Goal: Navigation & Orientation: Find specific page/section

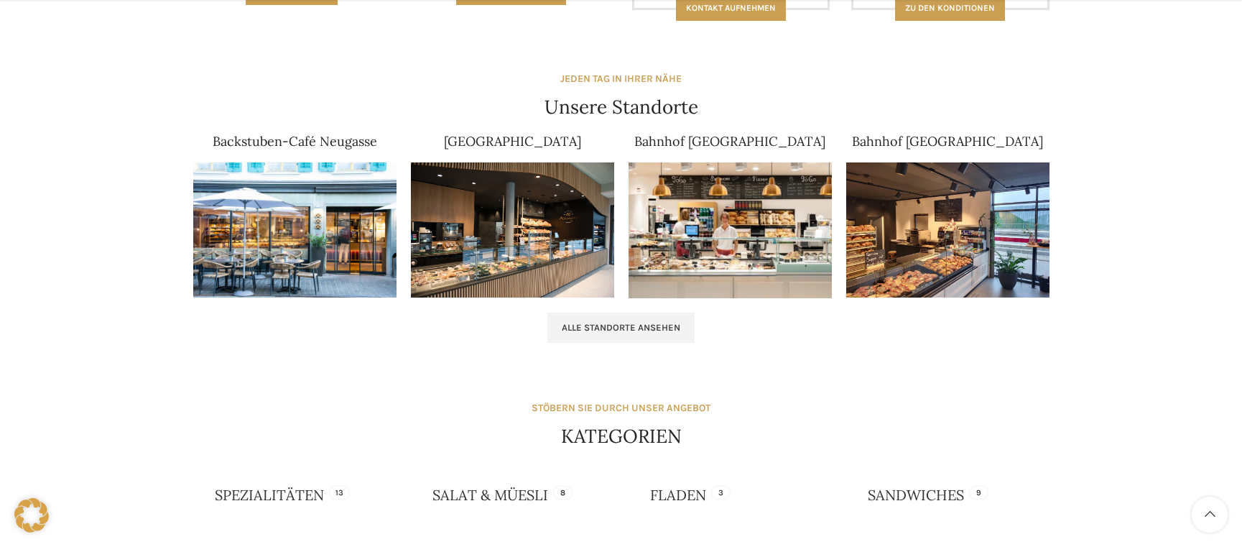
scroll to position [934, 0]
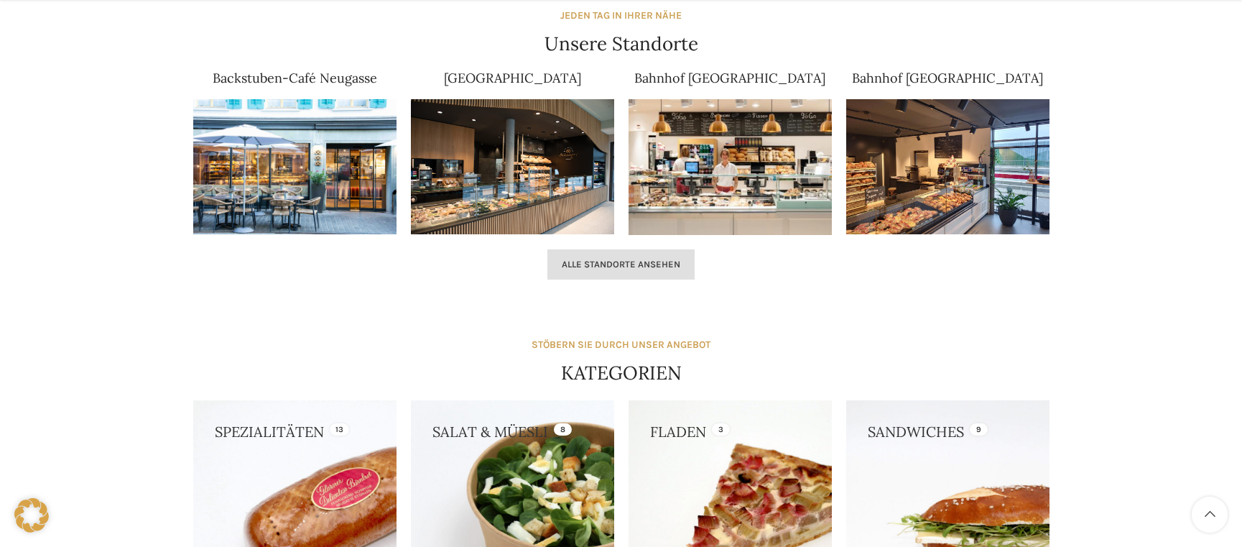
click at [663, 268] on span "Alle Standorte ansehen" at bounding box center [621, 264] width 119 height 11
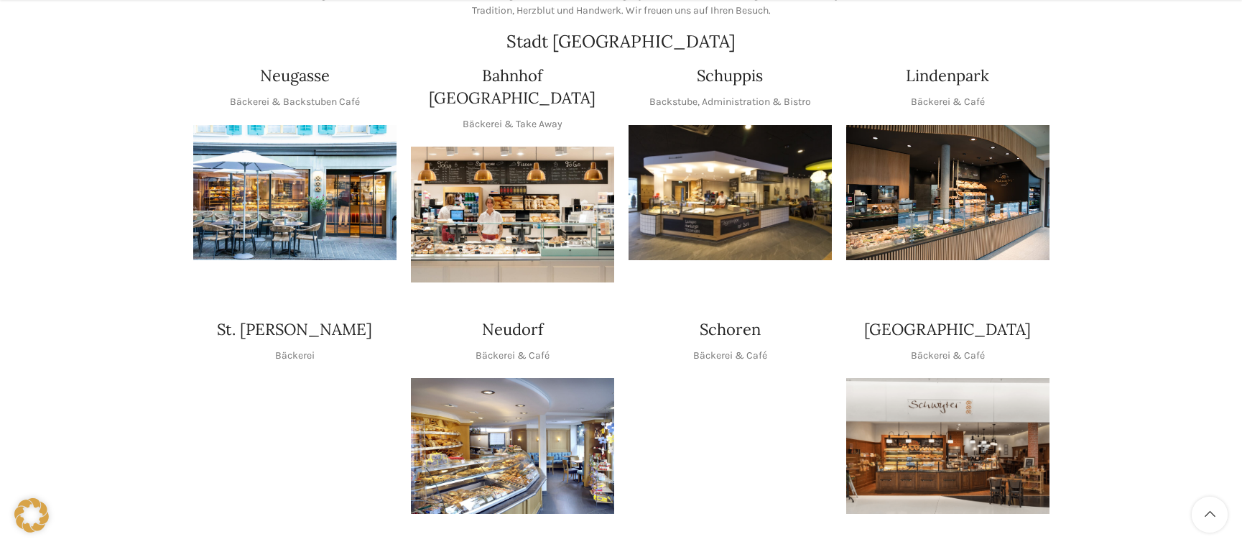
scroll to position [431, 0]
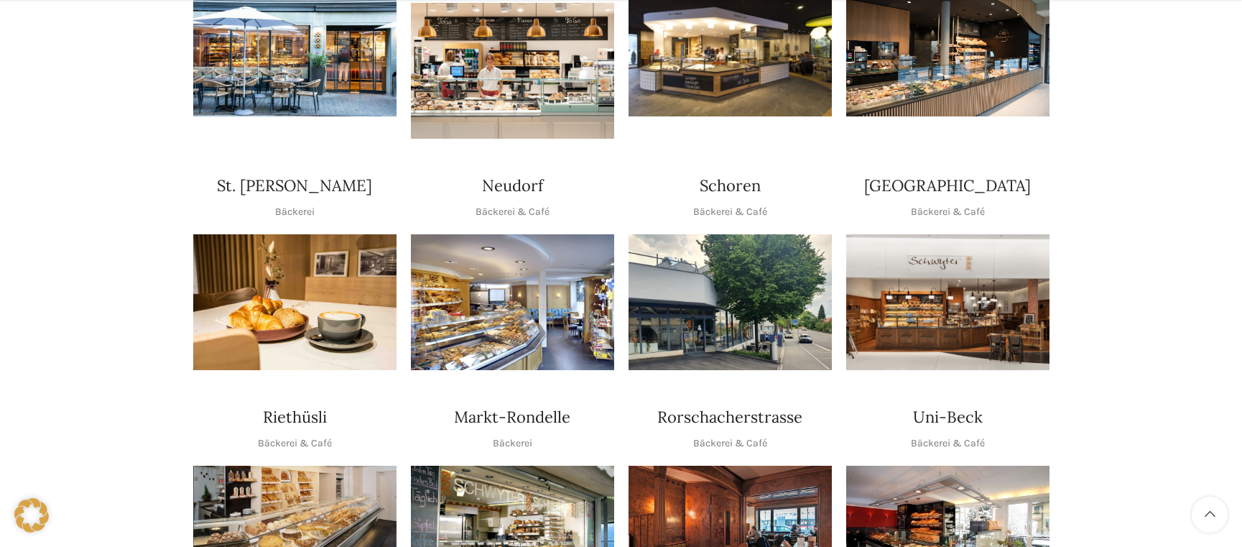
click at [724, 4] on img "1 / 1" at bounding box center [730, 49] width 203 height 136
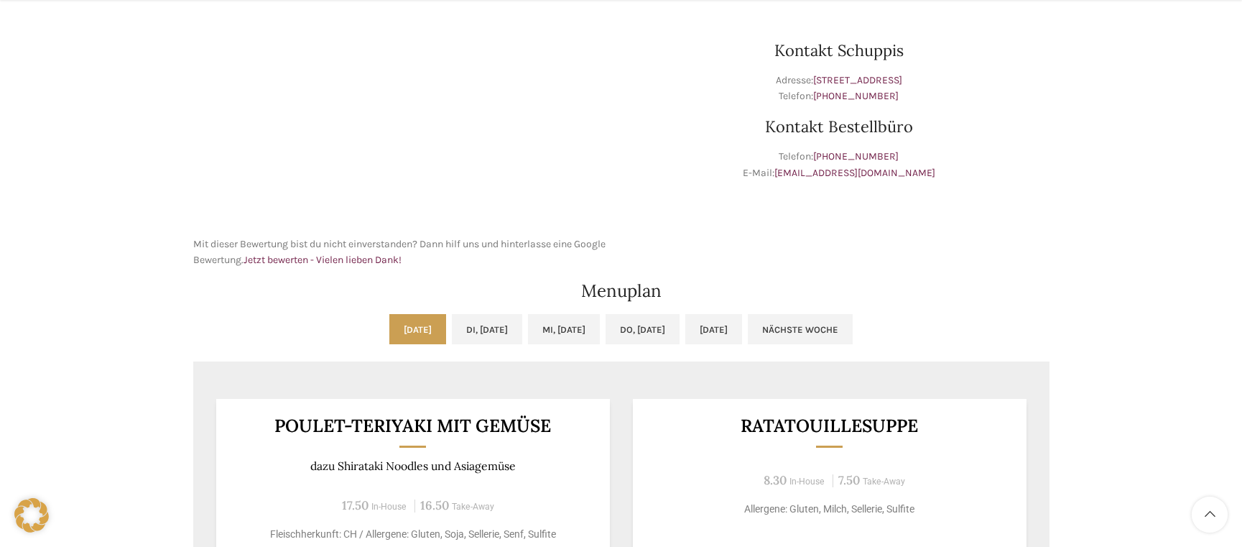
scroll to position [575, 0]
